Goal: Transaction & Acquisition: Book appointment/travel/reservation

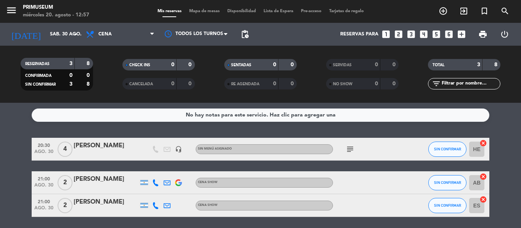
click at [421, 34] on icon "looks_4" at bounding box center [424, 34] width 10 height 10
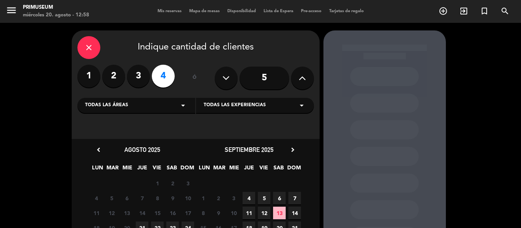
click at [6, 108] on div "close Indique cantidad de clientes 1 2 3 4 ó 5 Todas las áreas arrow_drop_down …" at bounding box center [260, 167] width 521 height 289
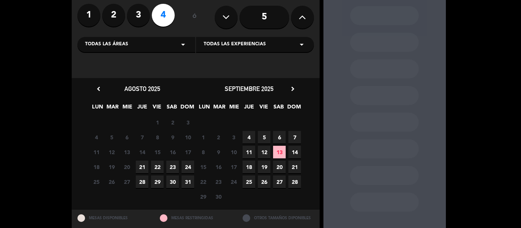
scroll to position [76, 0]
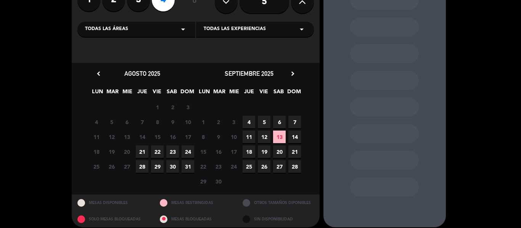
click at [248, 164] on span "25" at bounding box center [249, 167] width 13 height 13
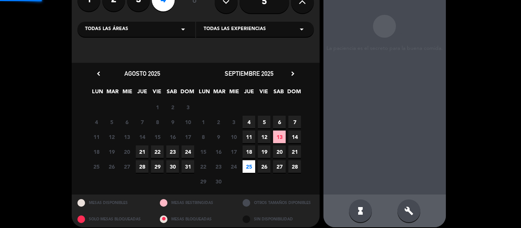
scroll to position [31, 0]
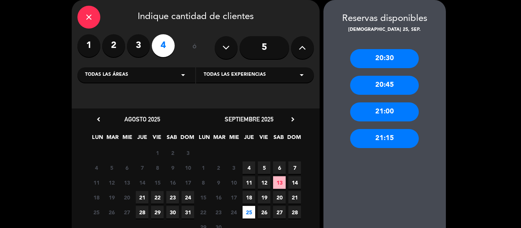
click at [382, 61] on div "20:30" at bounding box center [384, 58] width 69 height 19
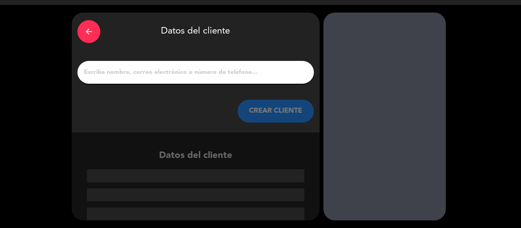
click at [206, 68] on input "1" at bounding box center [195, 72] width 225 height 11
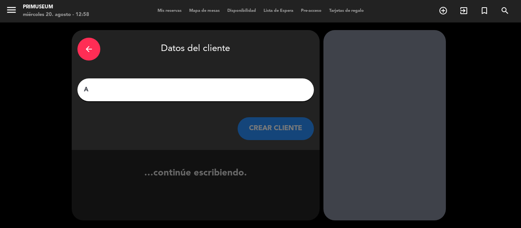
scroll to position [0, 0]
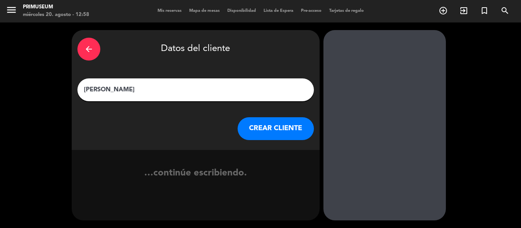
type input "[PERSON_NAME]"
click at [253, 130] on button "CREAR CLIENTE" at bounding box center [276, 128] width 76 height 23
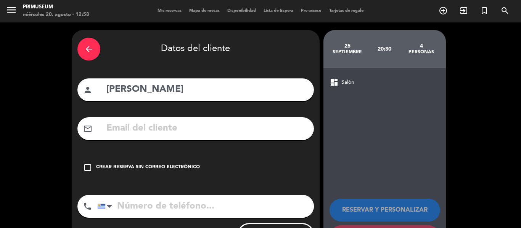
click at [112, 170] on div "Crear reserva sin correo electrónico" at bounding box center [148, 168] width 104 height 8
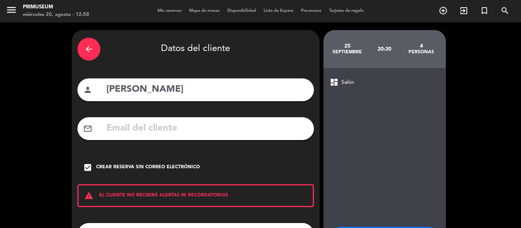
click at [372, 183] on div "dashboard Salón RESERVAR Y PERSONALIZAR RESERVAR Y TERMINAR" at bounding box center [384, 177] width 122 height 218
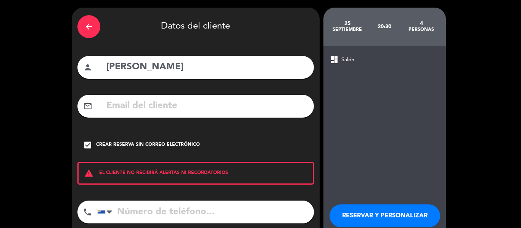
scroll to position [31, 0]
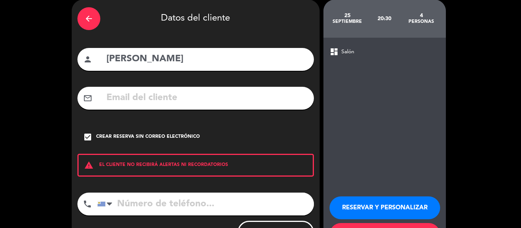
click at [371, 205] on button "RESERVAR Y PERSONALIZAR" at bounding box center [384, 208] width 111 height 23
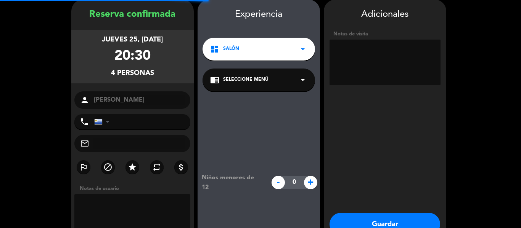
scroll to position [31, 0]
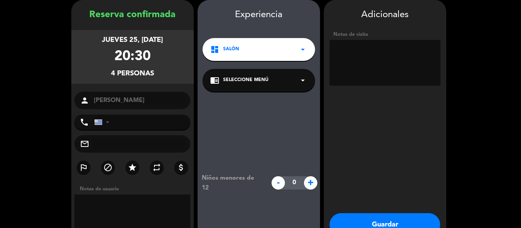
click at [350, 50] on textarea at bounding box center [384, 63] width 111 height 46
type textarea "civitatis. ibis rambla"
click at [364, 214] on button "Guardar" at bounding box center [384, 225] width 111 height 23
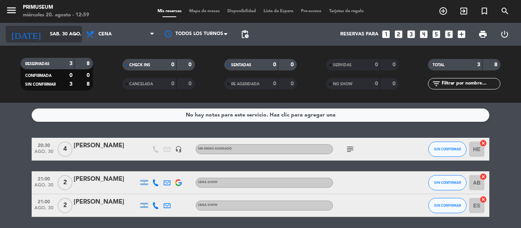
click at [39, 26] on div "[DATE] sáb. 30 ago. arrow_drop_down" at bounding box center [44, 34] width 76 height 17
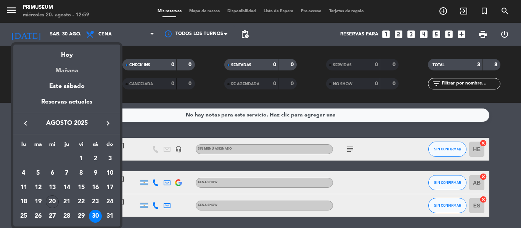
click at [50, 74] on div "Mañana" at bounding box center [66, 68] width 107 height 16
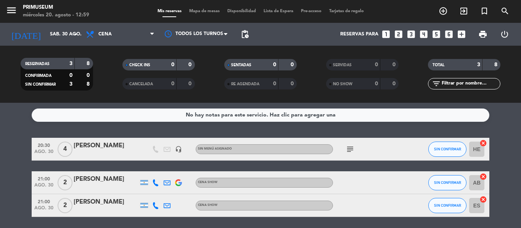
type input "jue. 21 ago."
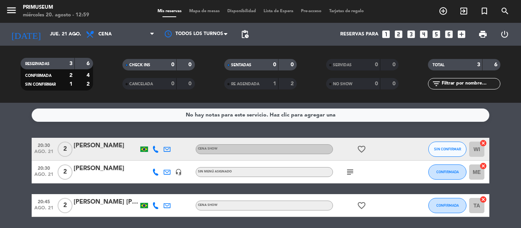
click at [5, 151] on bookings-row "20:30 ago. 21 2 [PERSON_NAME] Show favorite_border SIN CONFIRMAR WI cancel 20:3…" at bounding box center [260, 177] width 521 height 79
click at [16, 163] on bookings-row "20:30 ago. 21 2 [PERSON_NAME] Show favorite_border SIN CONFIRMAR WI cancel 20:3…" at bounding box center [260, 177] width 521 height 79
